Goal: Information Seeking & Learning: Learn about a topic

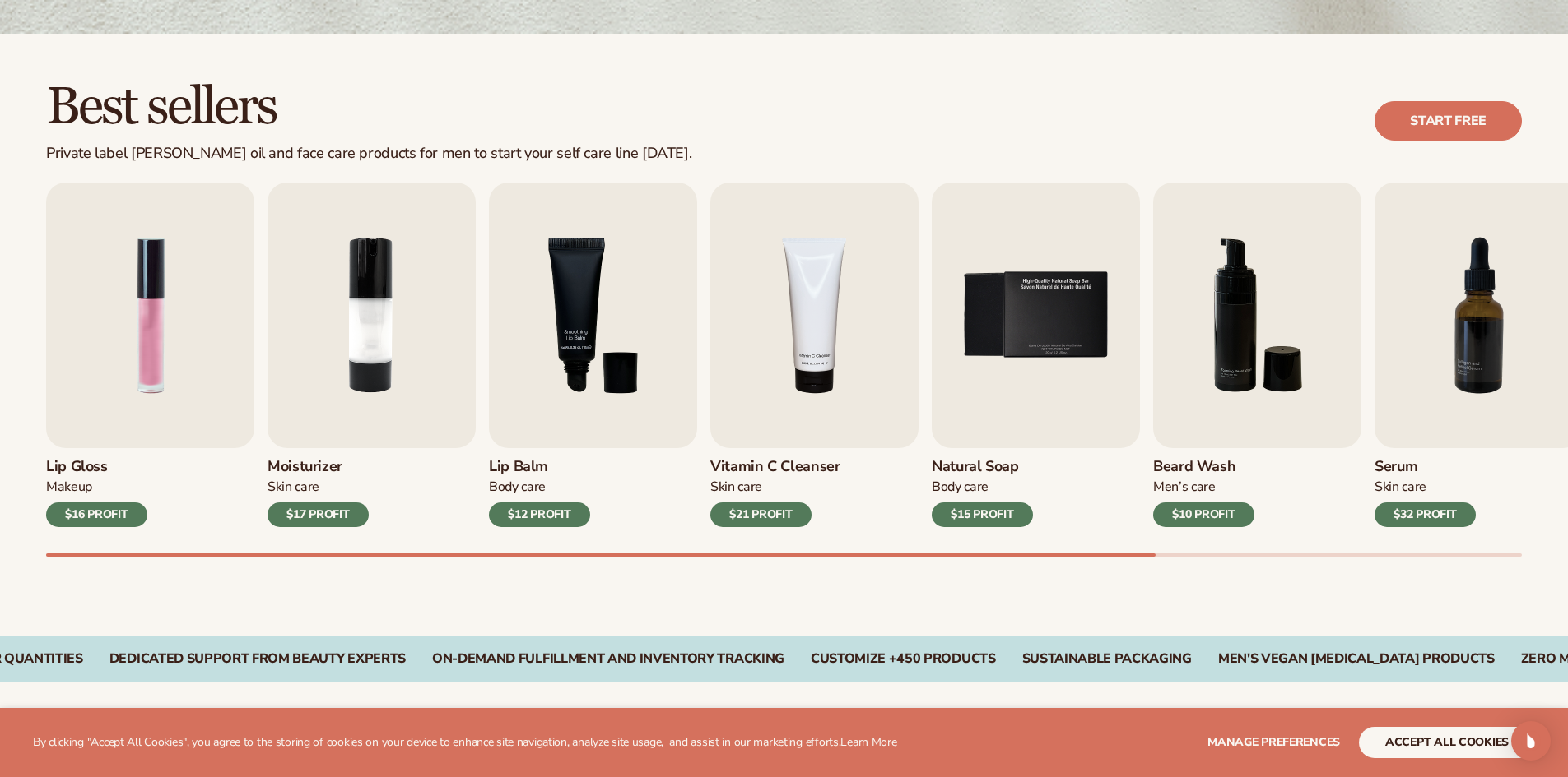
scroll to position [411, 0]
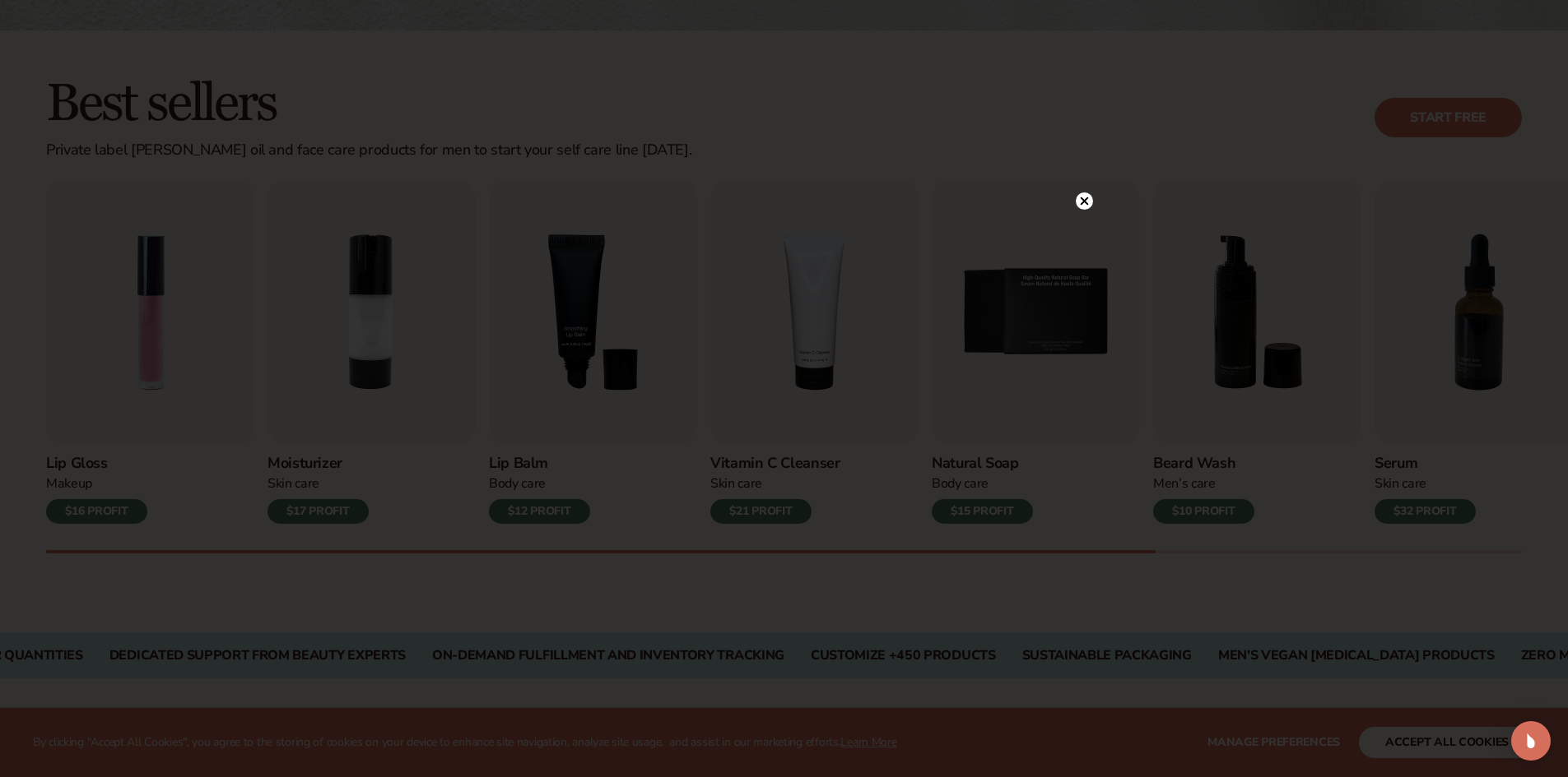
click at [1077, 197] on circle at bounding box center [1084, 201] width 17 height 17
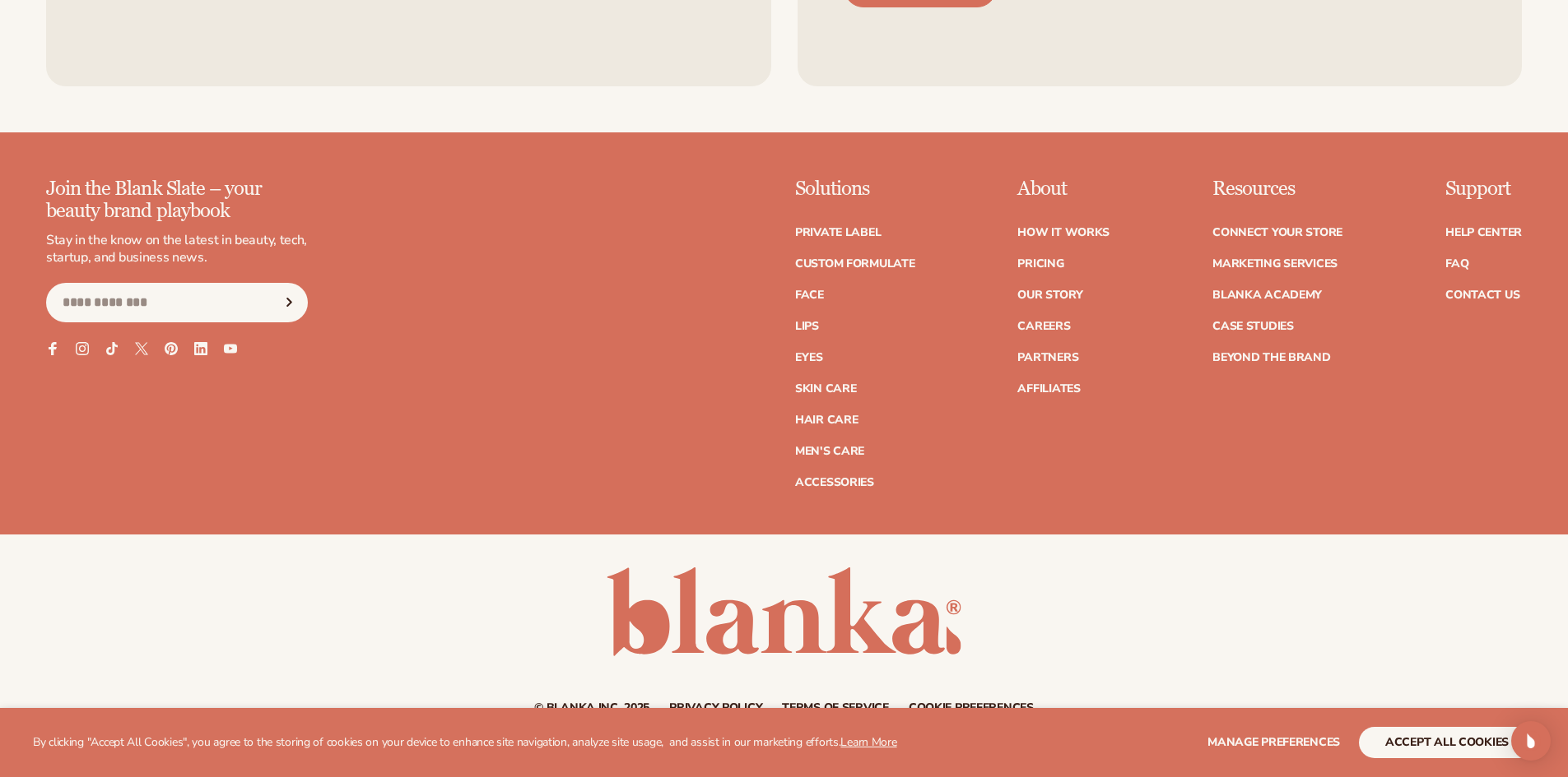
scroll to position [3522, 0]
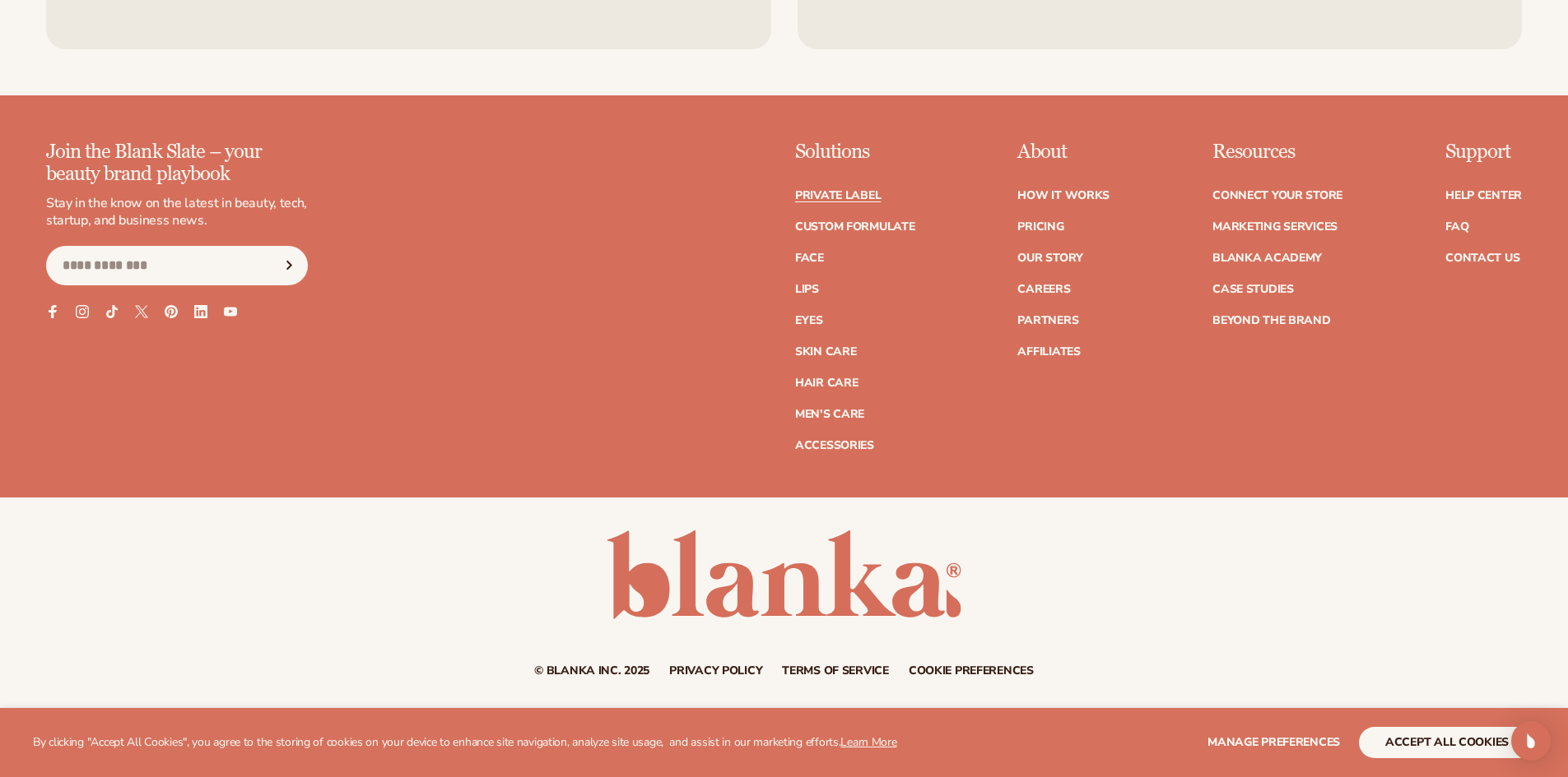
click at [852, 197] on link "Private label" at bounding box center [838, 195] width 86 height 11
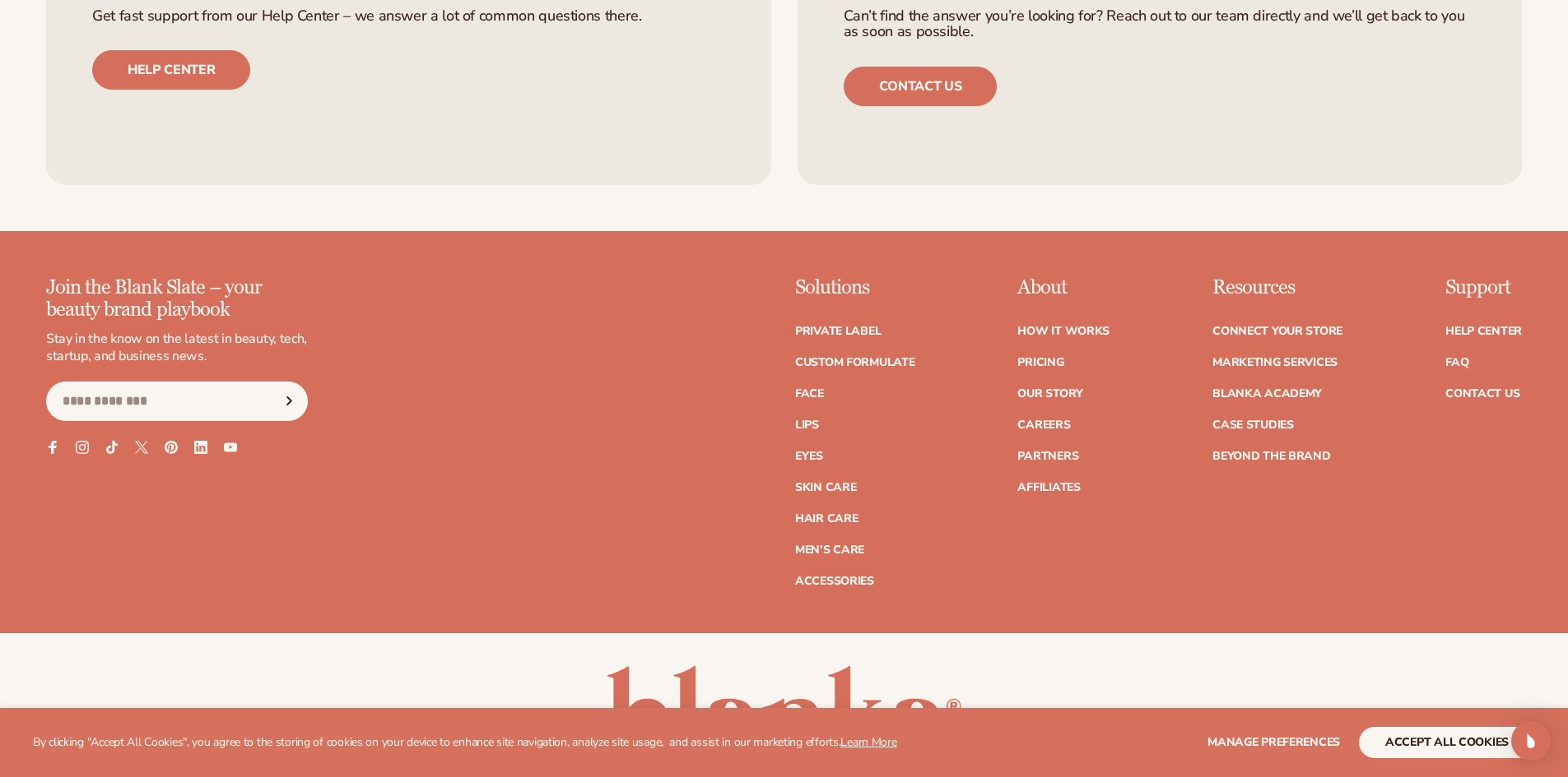
scroll to position [3496, 0]
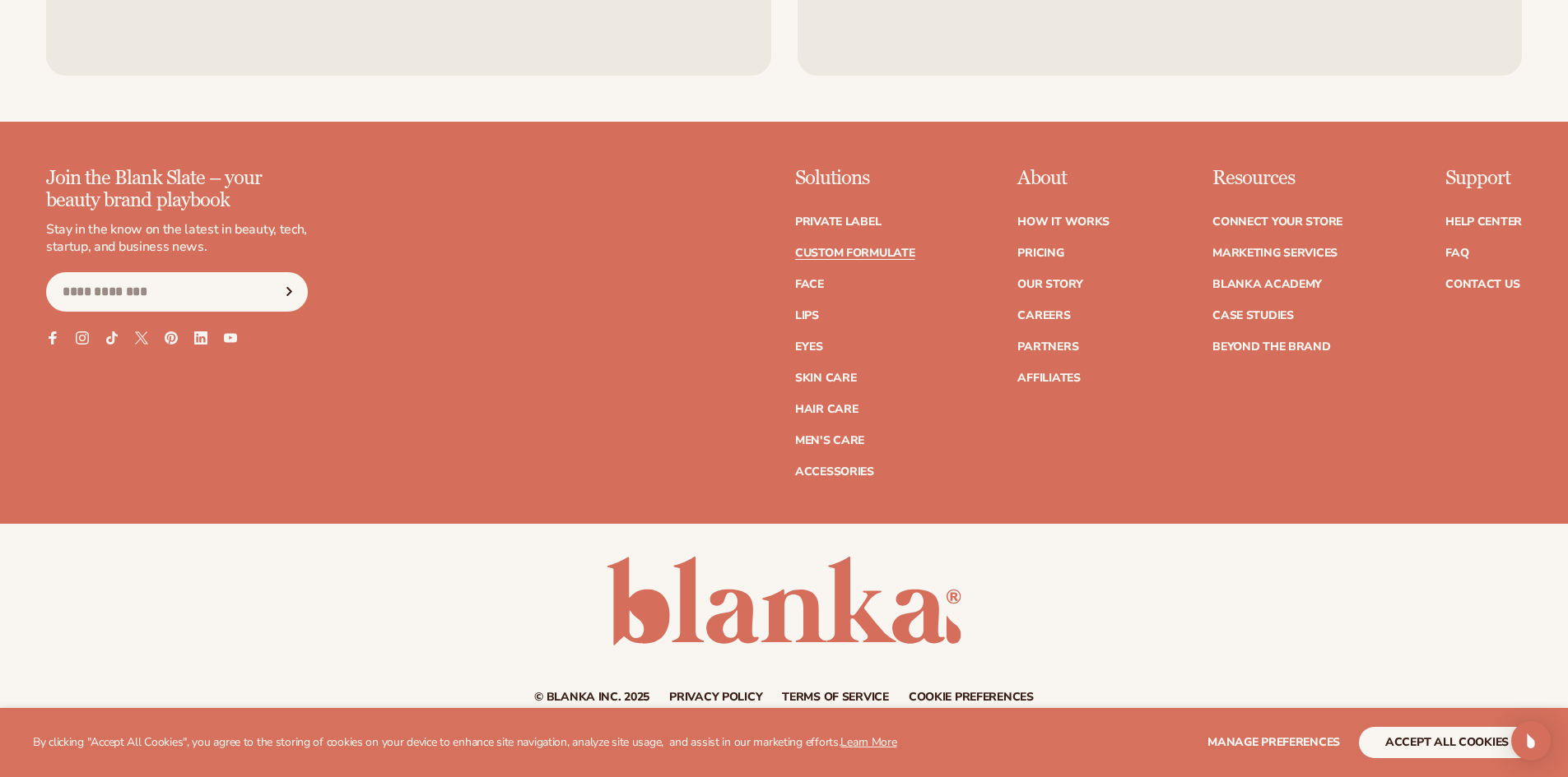
click at [881, 253] on link "Custom formulate" at bounding box center [854, 253] width 120 height 11
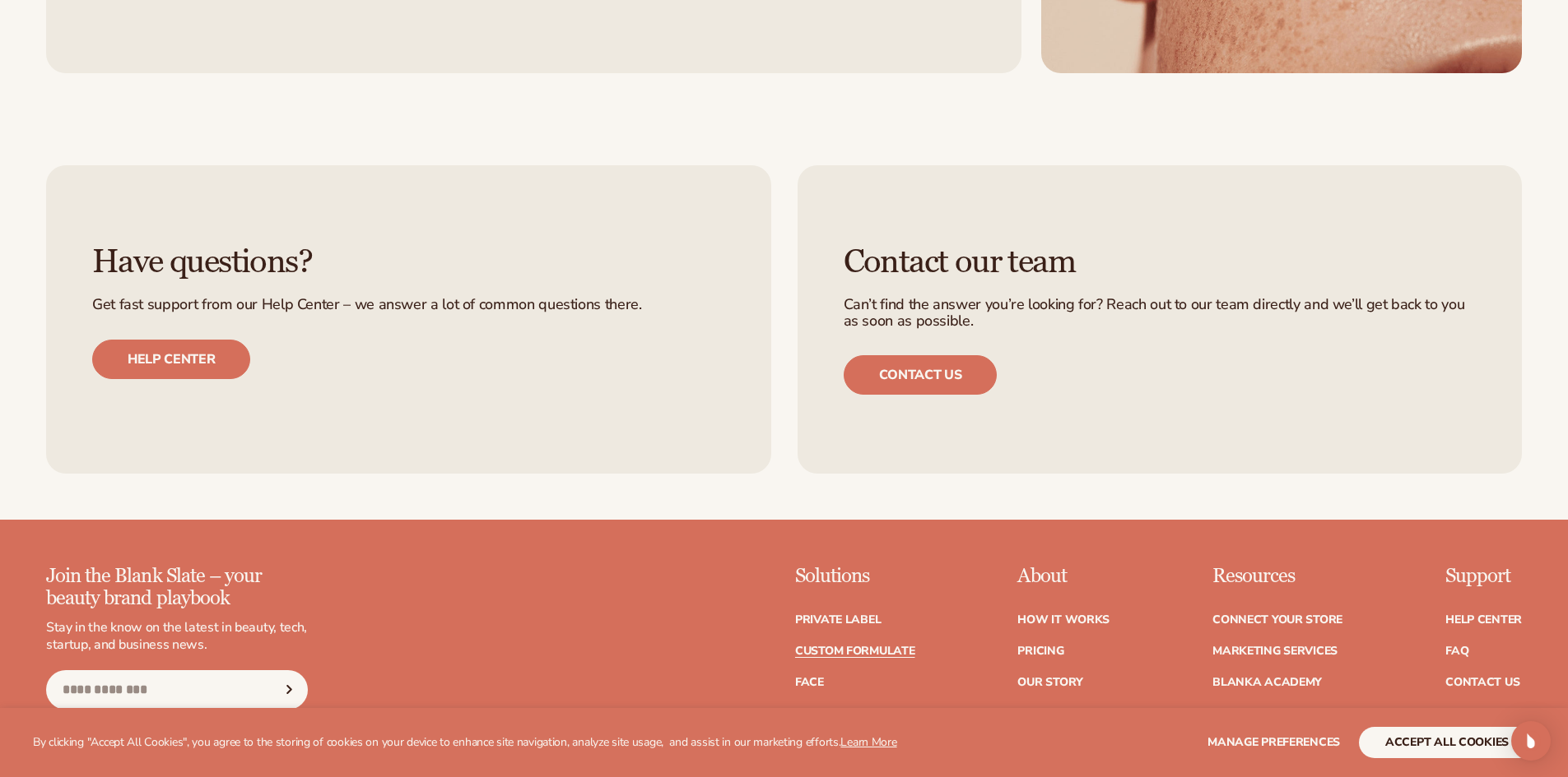
scroll to position [2138, 0]
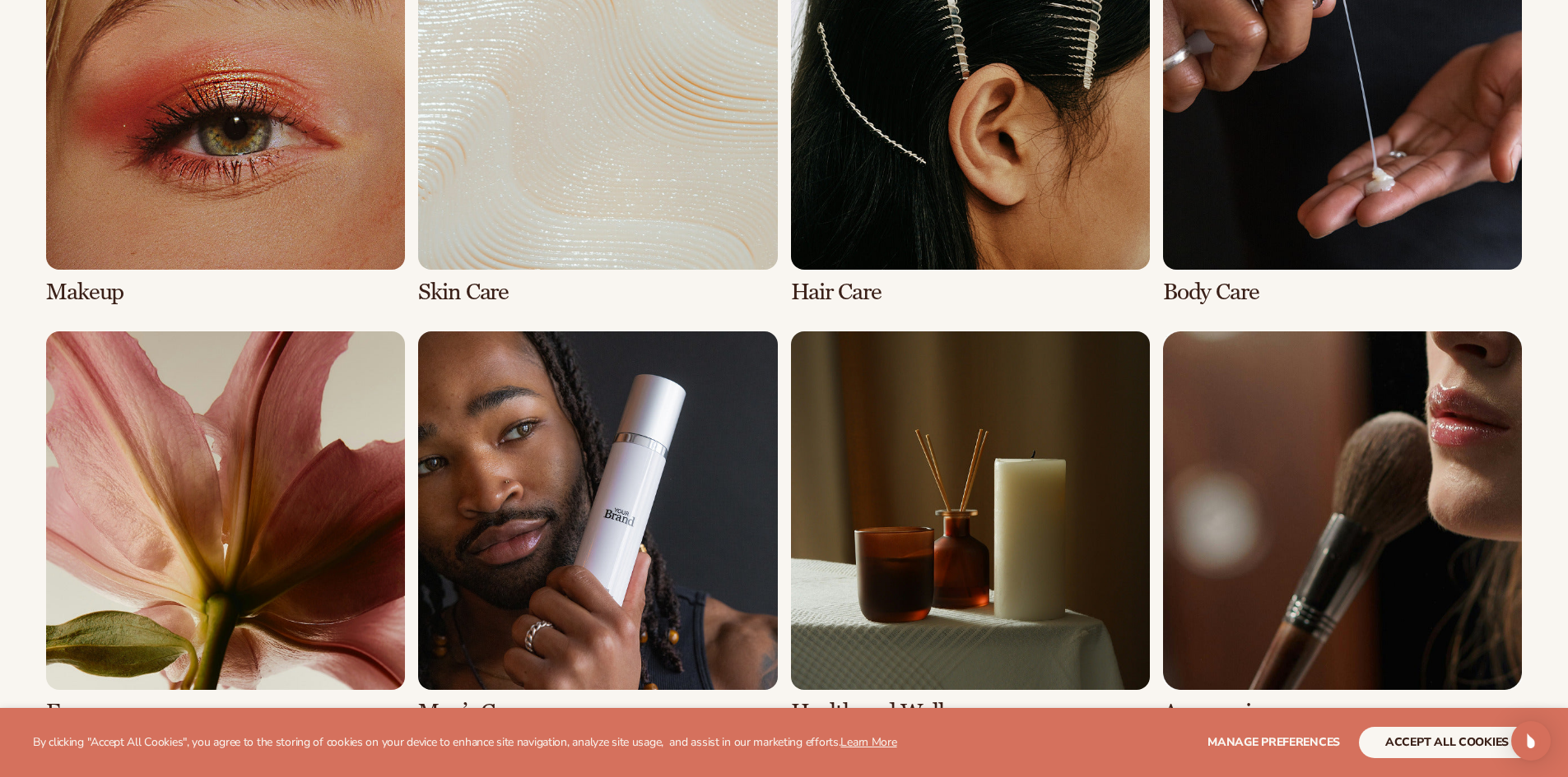
scroll to position [1358, 0]
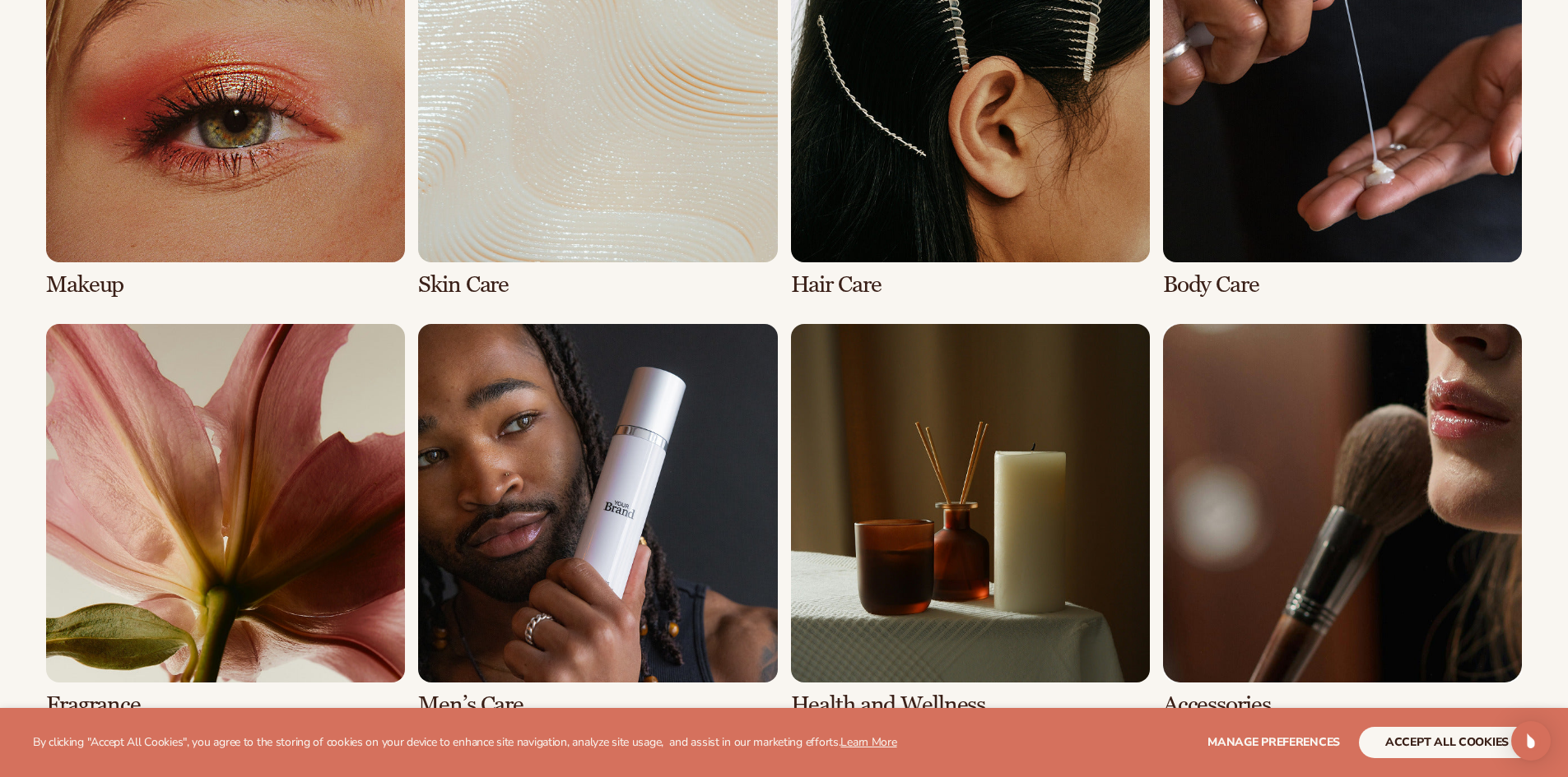
click at [614, 440] on link "6 / 8" at bounding box center [597, 521] width 359 height 394
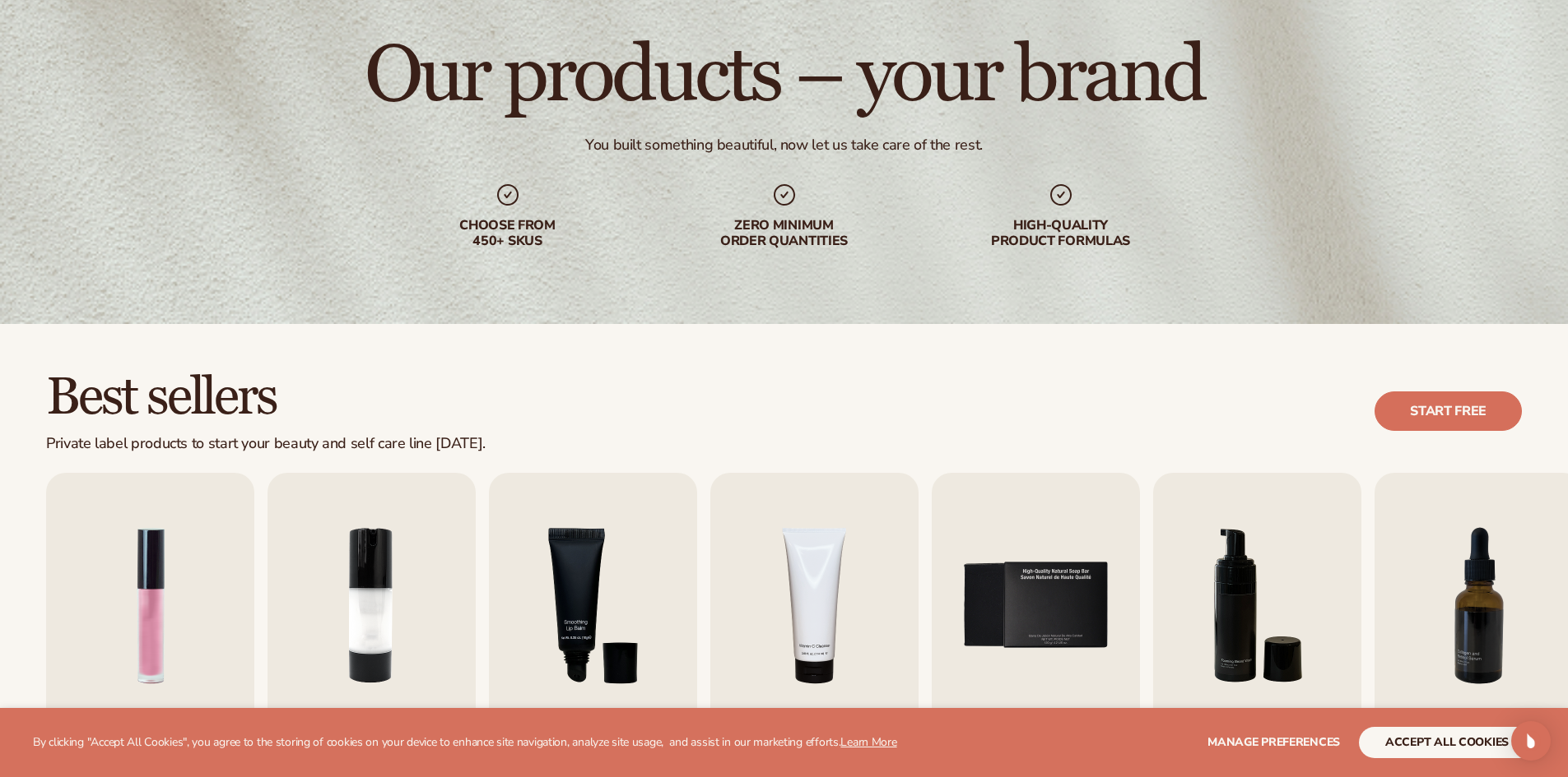
scroll to position [411, 0]
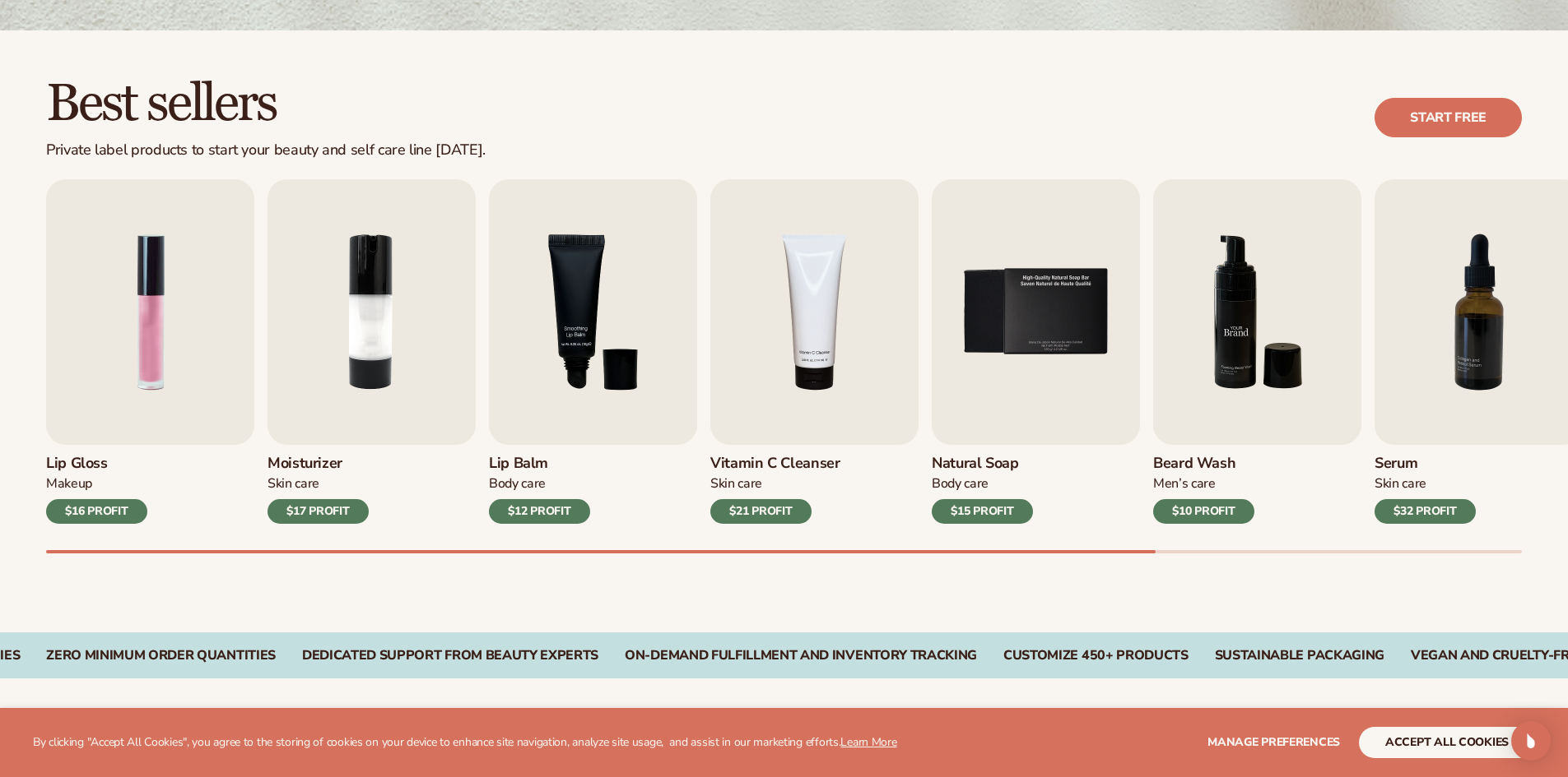
click at [1265, 370] on img "6 / 9" at bounding box center [1257, 312] width 208 height 266
click at [1233, 344] on img "6 / 9" at bounding box center [1257, 312] width 208 height 266
click at [1247, 321] on img "6 / 9" at bounding box center [1257, 312] width 208 height 266
click at [1248, 344] on img "6 / 9" at bounding box center [1257, 312] width 208 height 266
click at [1201, 510] on div "$10 PROFIT" at bounding box center [1203, 511] width 101 height 24
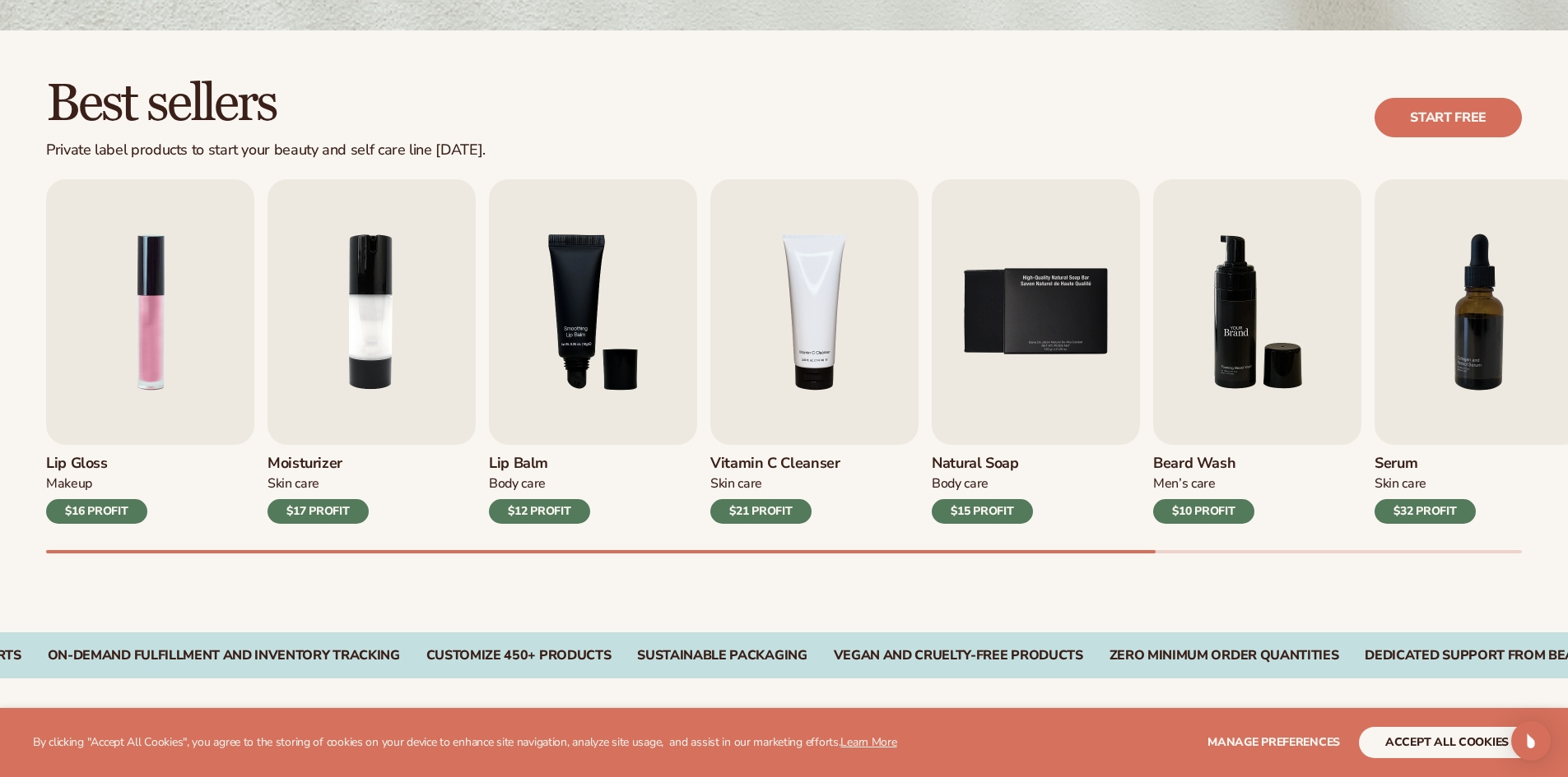
click at [1238, 323] on img "6 / 9" at bounding box center [1257, 312] width 208 height 266
click at [1027, 327] on img "5 / 9" at bounding box center [1035, 312] width 208 height 266
click at [1400, 310] on img "7 / 9" at bounding box center [1478, 312] width 208 height 266
click at [1450, 307] on img "7 / 9" at bounding box center [1478, 312] width 208 height 266
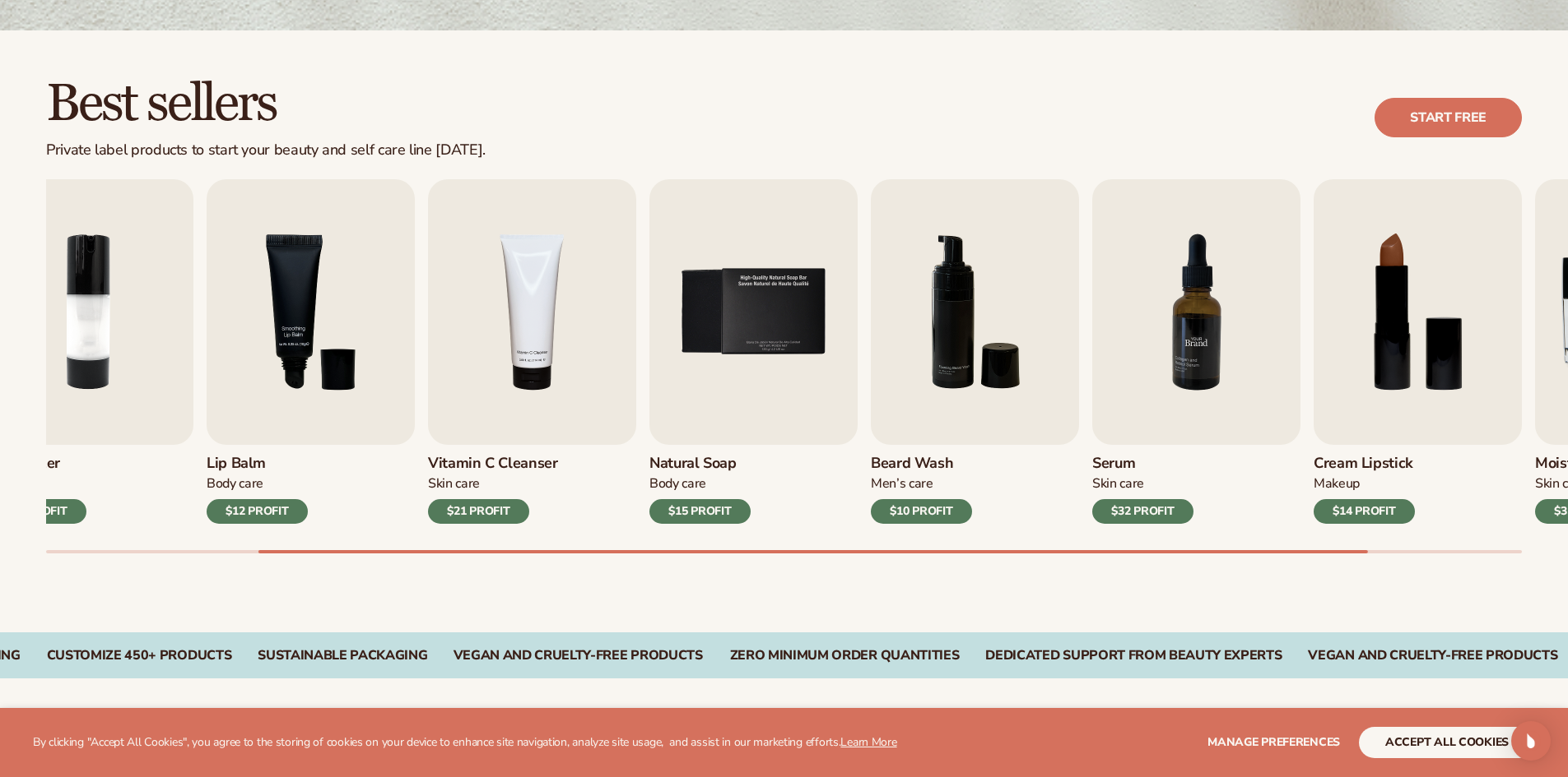
click at [805, 303] on div "Lip Gloss Makeup $16 PROFIT Moisturizer [MEDICAL_DATA] $17 PROFIT [MEDICAL_DATA]" at bounding box center [501, 351] width 1475 height 344
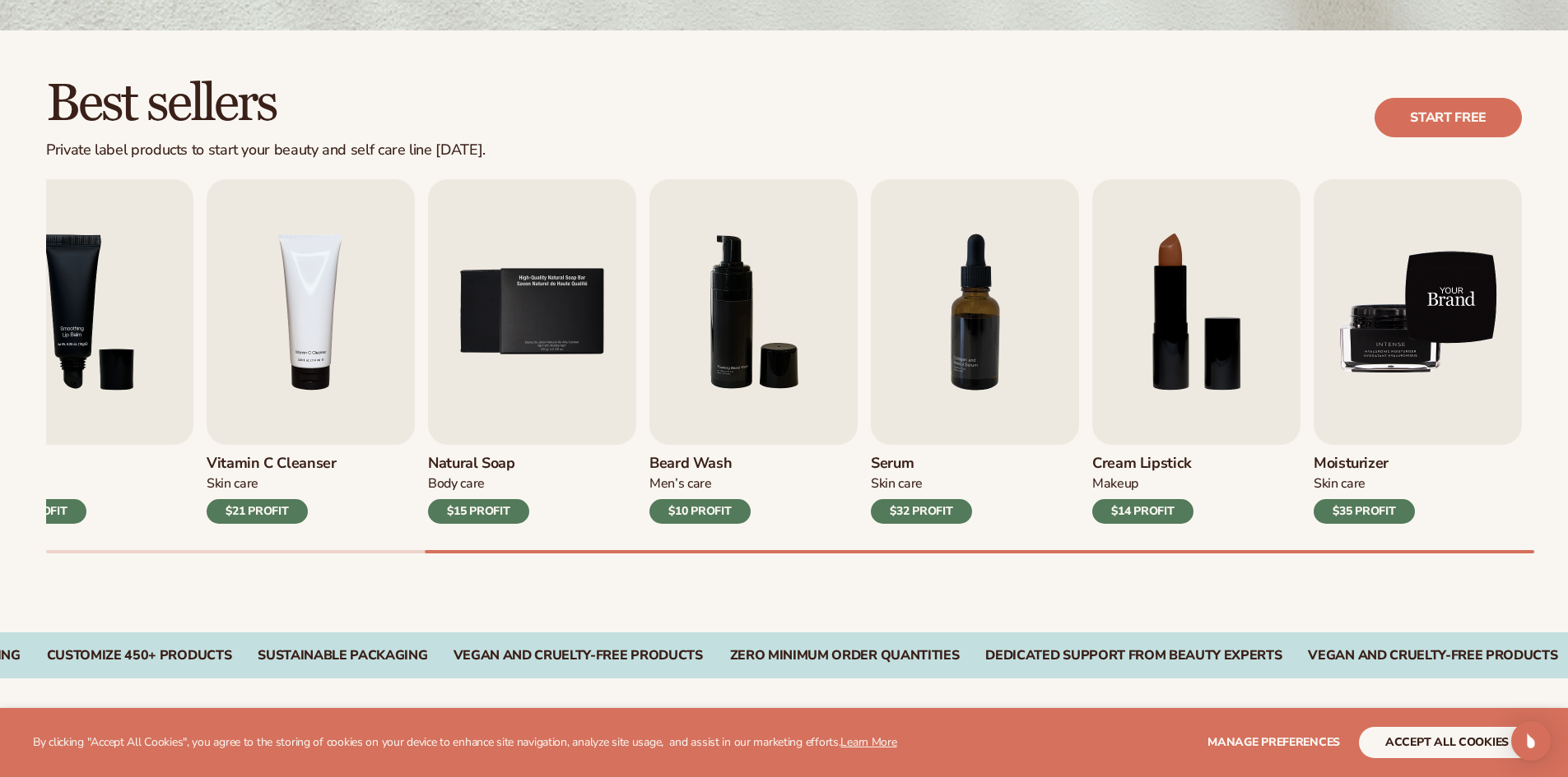
click at [1324, 333] on img "9 / 9" at bounding box center [1418, 312] width 208 height 266
click at [1363, 329] on img "9 / 9" at bounding box center [1418, 312] width 208 height 266
